Goal: Task Accomplishment & Management: Manage account settings

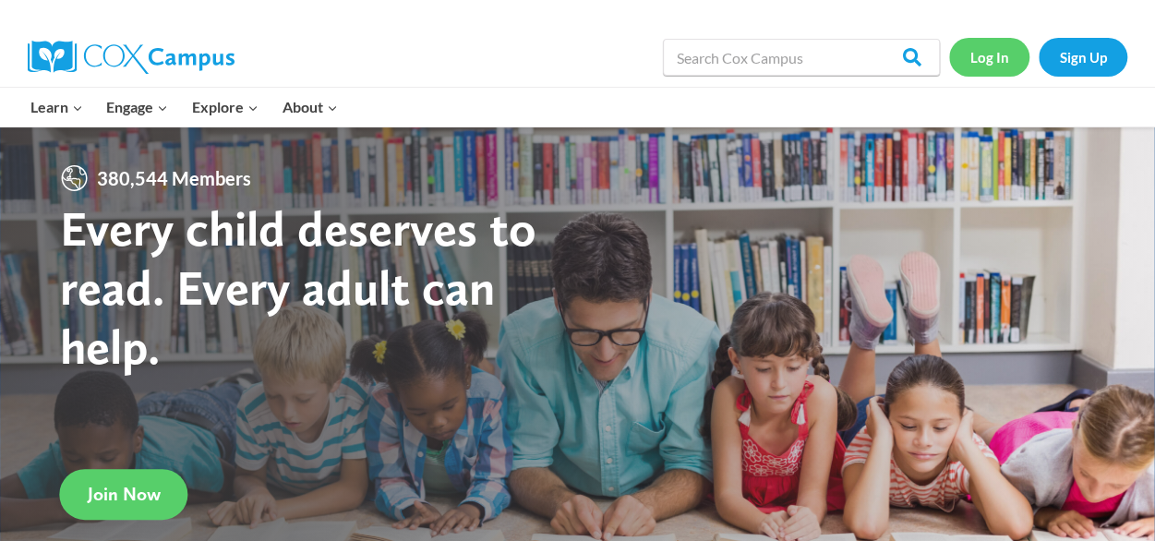
click at [967, 64] on link "Log In" at bounding box center [989, 57] width 80 height 38
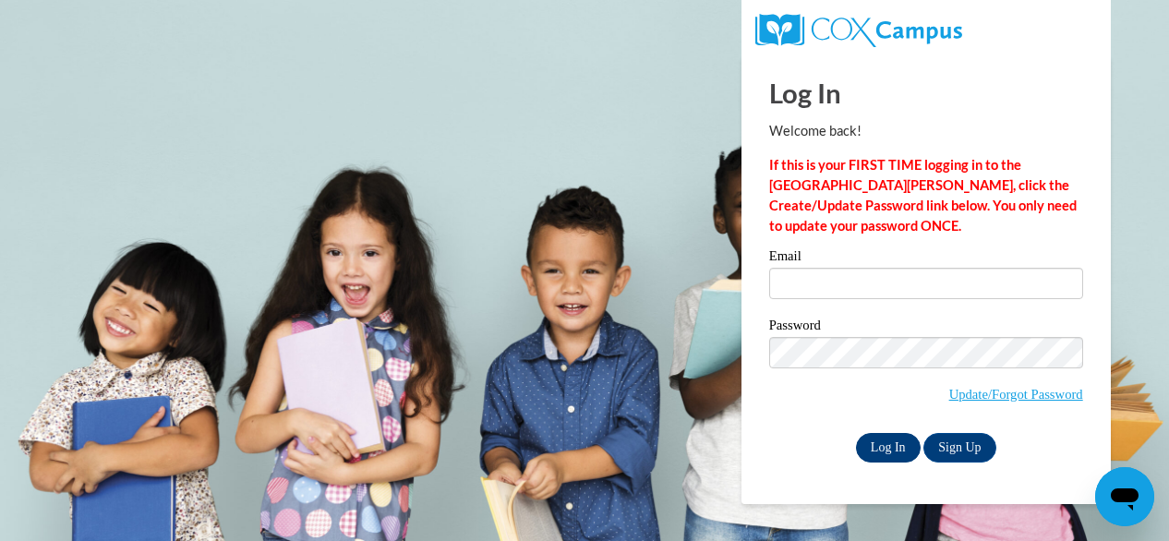
type input "tbohnert@waupun.k12.wi.us"
click at [885, 451] on input "Log In" at bounding box center [888, 448] width 65 height 30
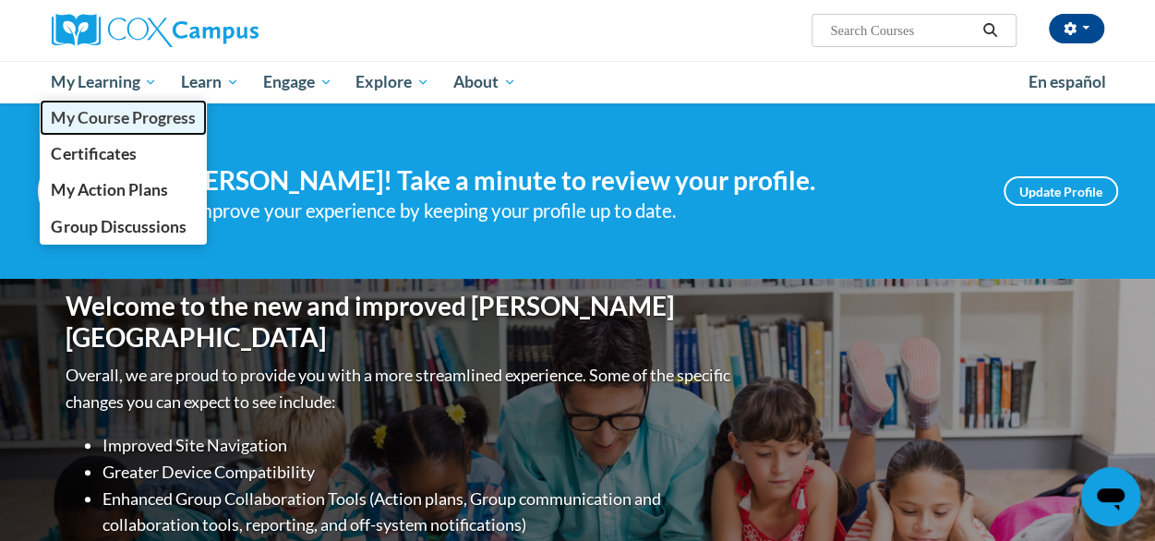
click at [136, 112] on span "My Course Progress" at bounding box center [123, 117] width 144 height 19
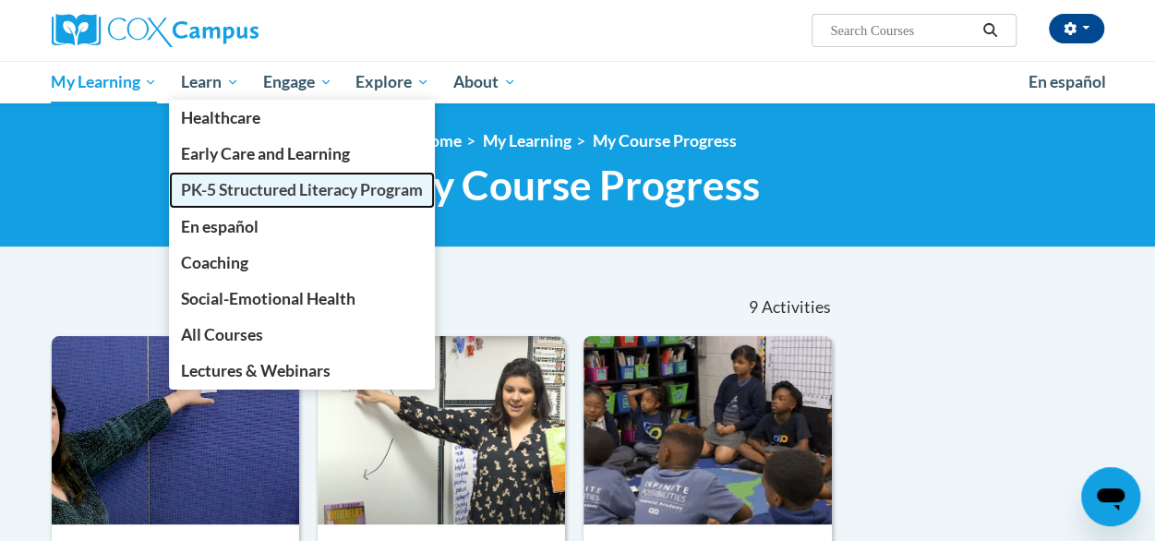
click at [221, 189] on span "PK-5 Structured Literacy Program" at bounding box center [302, 189] width 242 height 19
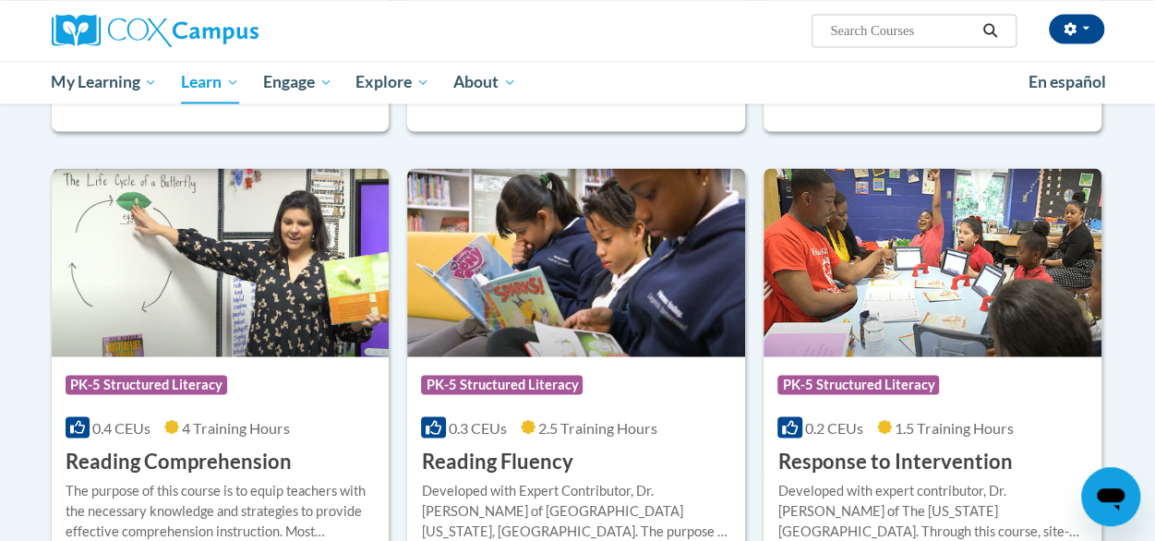
scroll to position [1514, 0]
